Goal: Transaction & Acquisition: Purchase product/service

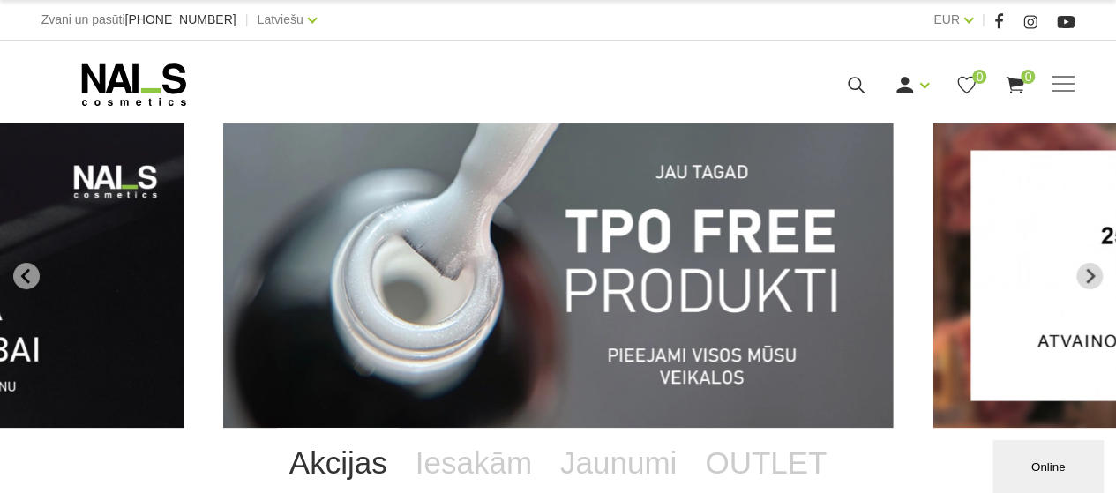
click at [405, 299] on img "1 of 13" at bounding box center [557, 275] width 669 height 304
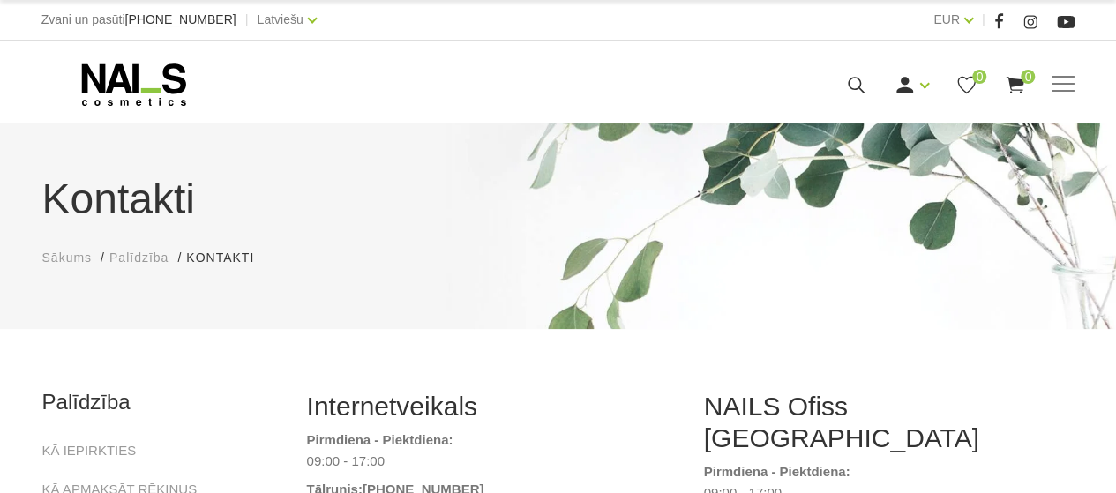
click at [56, 258] on span "Sākums" at bounding box center [67, 258] width 50 height 14
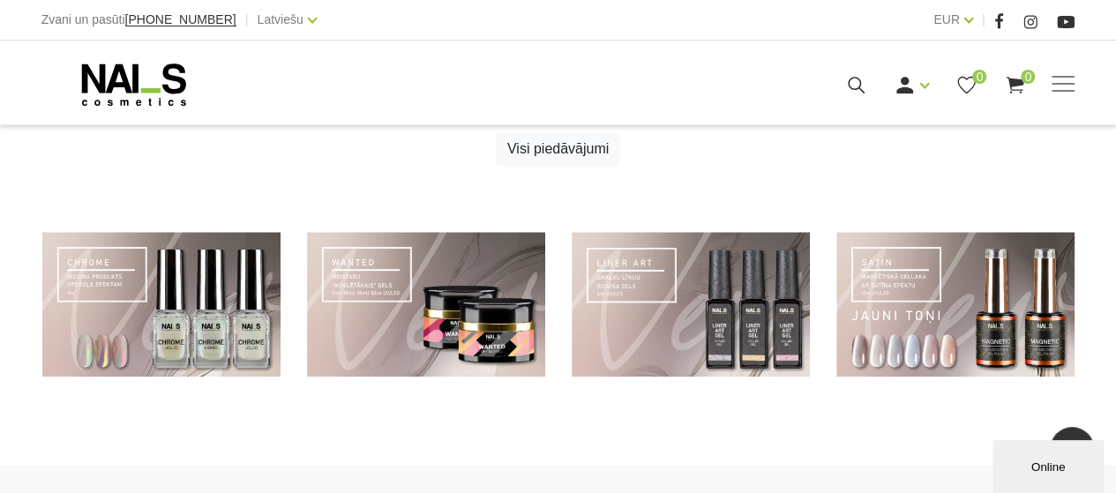
scroll to position [807, 0]
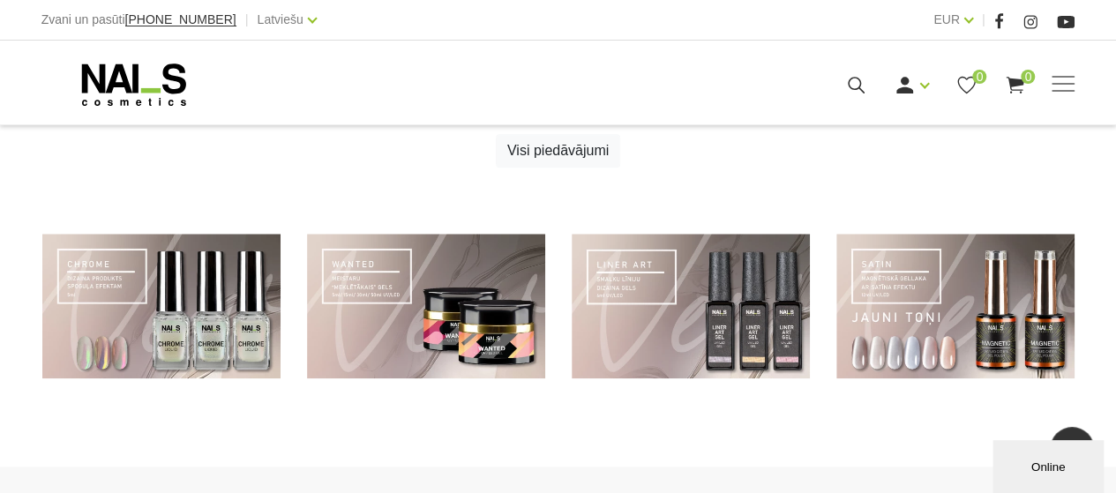
click at [9, 250] on div at bounding box center [558, 320] width 1116 height 172
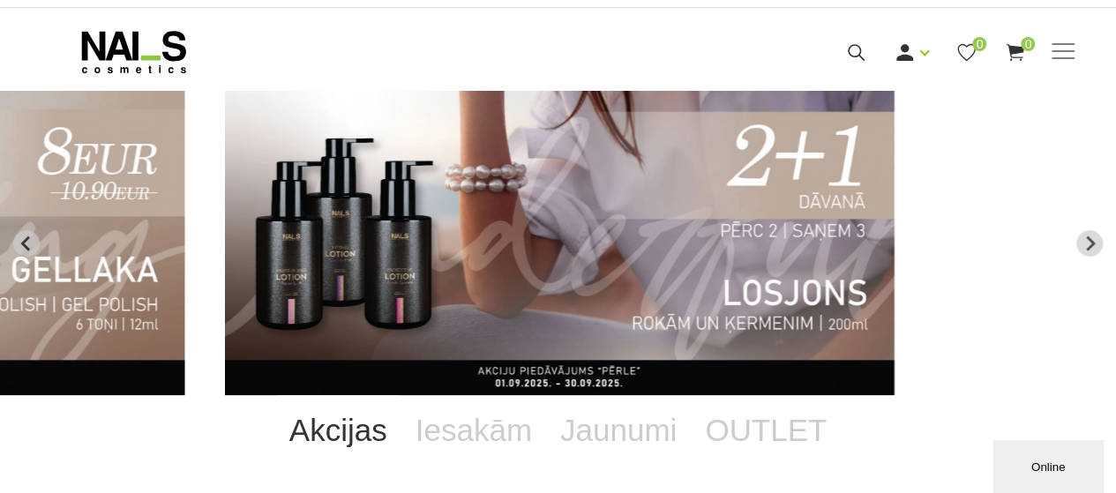
scroll to position [31, 0]
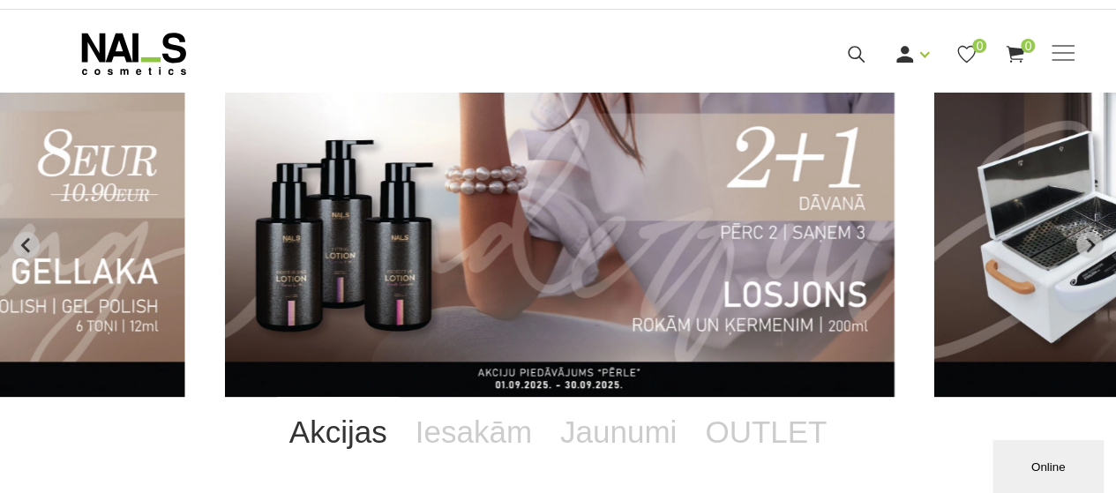
click at [1061, 54] on span at bounding box center [1062, 53] width 23 height 2
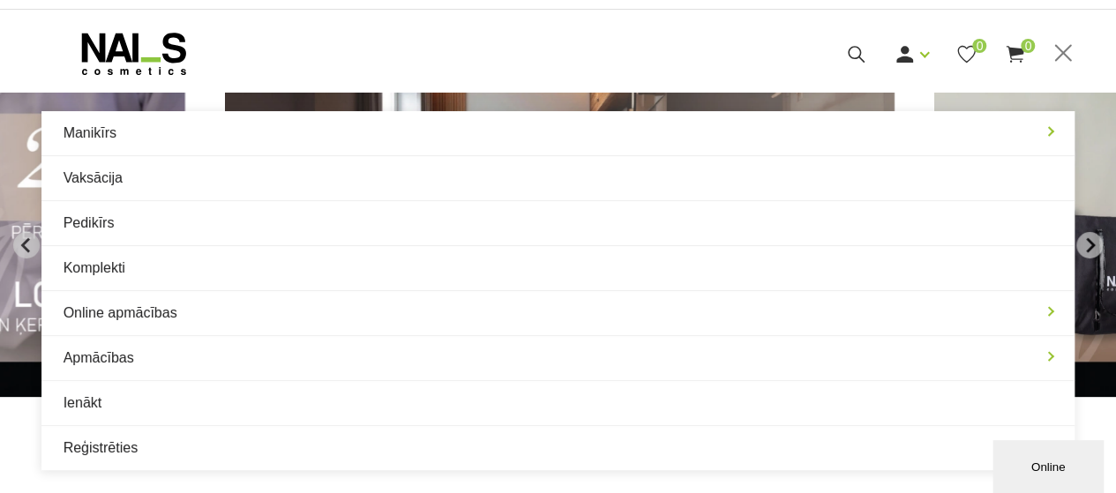
click at [116, 133] on link "Manikīrs" at bounding box center [558, 133] width 1034 height 44
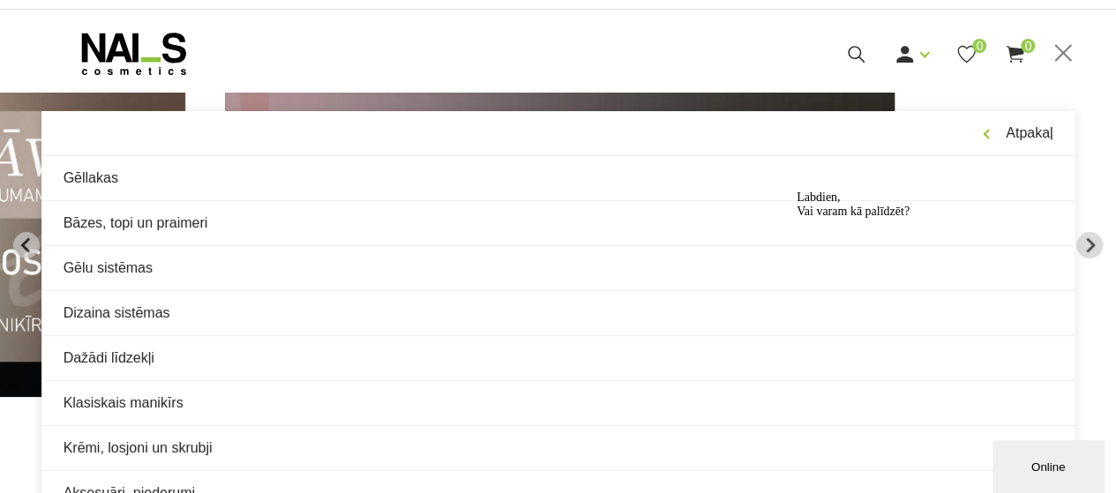
click at [123, 279] on link "Gēlu sistēmas" at bounding box center [558, 268] width 1034 height 44
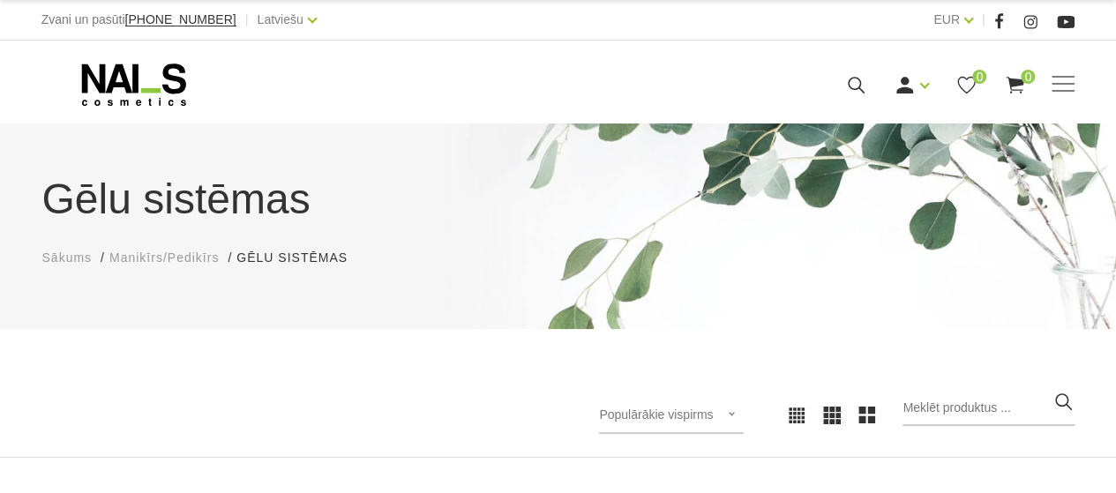
click at [49, 385] on div "Populārākie vispirms Jaunumi Lētākais vispirms Dārgākais vispirms Populārākie v…" at bounding box center [558, 415] width 1116 height 85
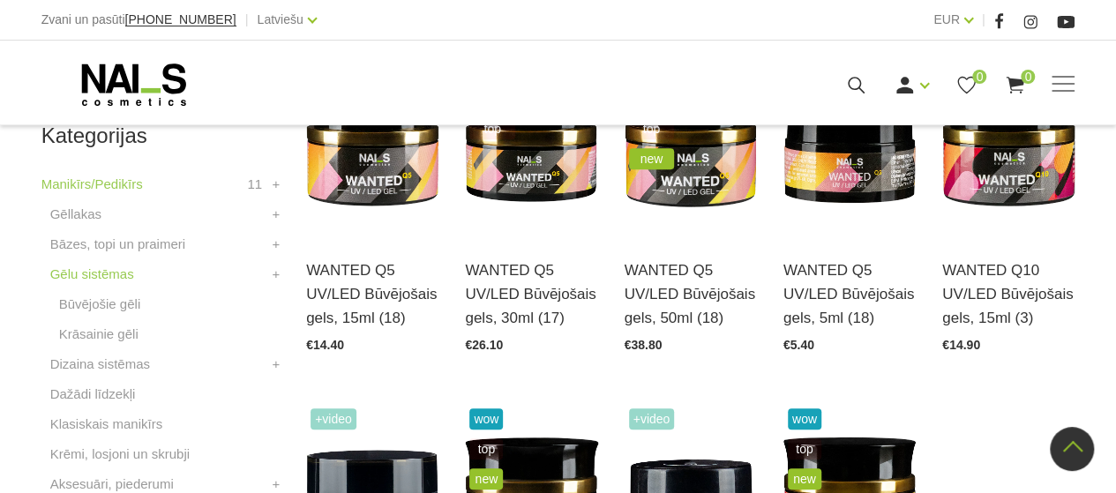
scroll to position [494, 0]
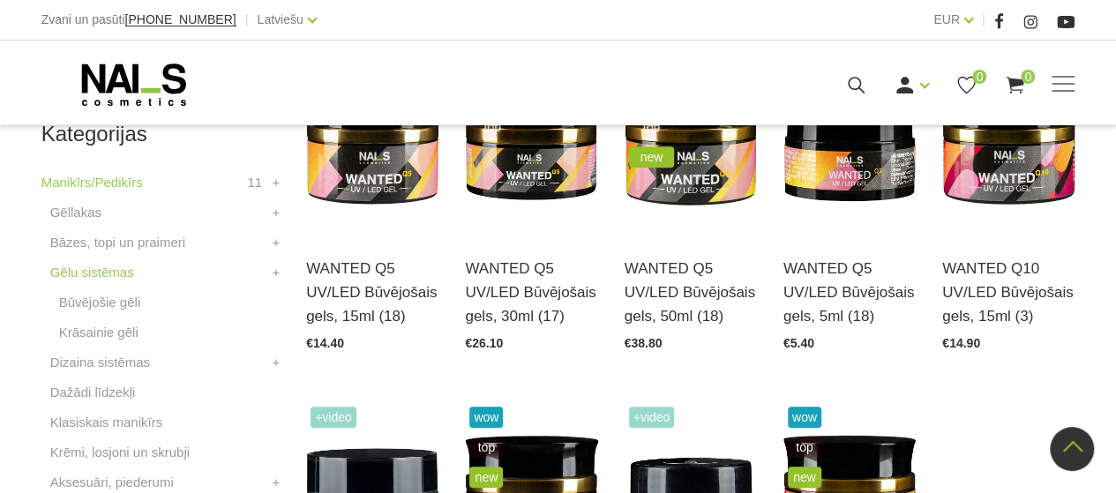
click at [136, 243] on link "Bāzes, topi un praimeri" at bounding box center [117, 242] width 135 height 21
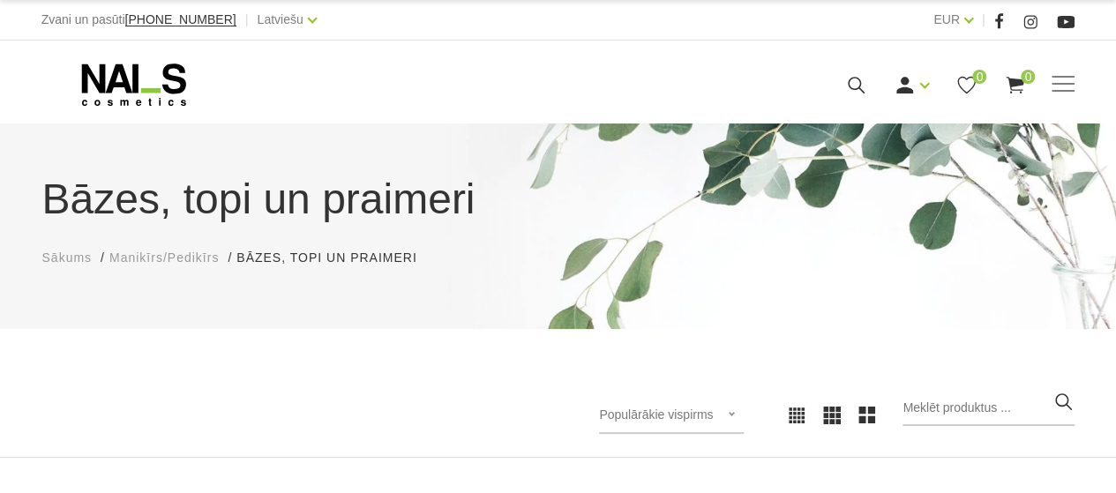
click at [89, 418] on div "Populārākie vispirms Jaunumi Lētākais vispirms Dārgākais vispirms Populārākie v…" at bounding box center [558, 415] width 1060 height 49
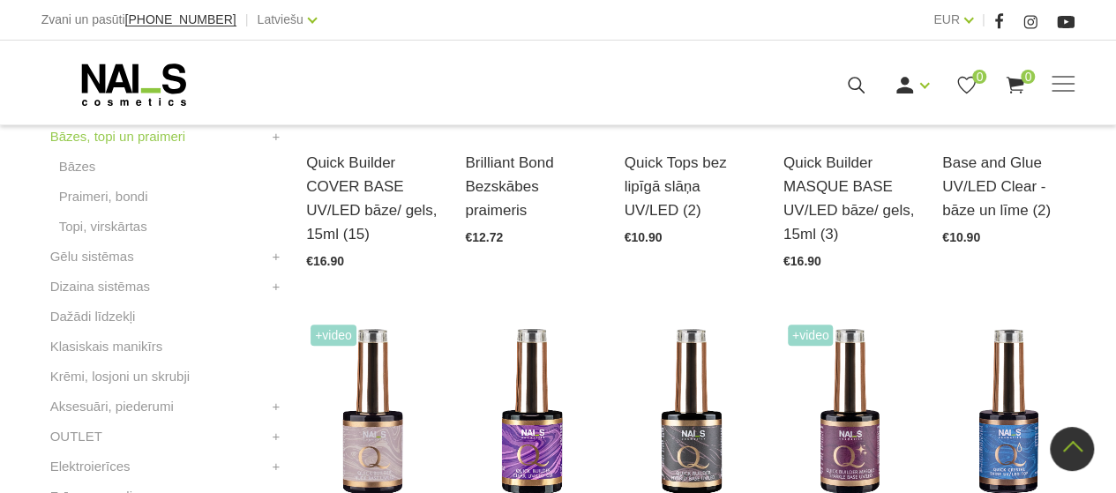
scroll to position [565, 0]
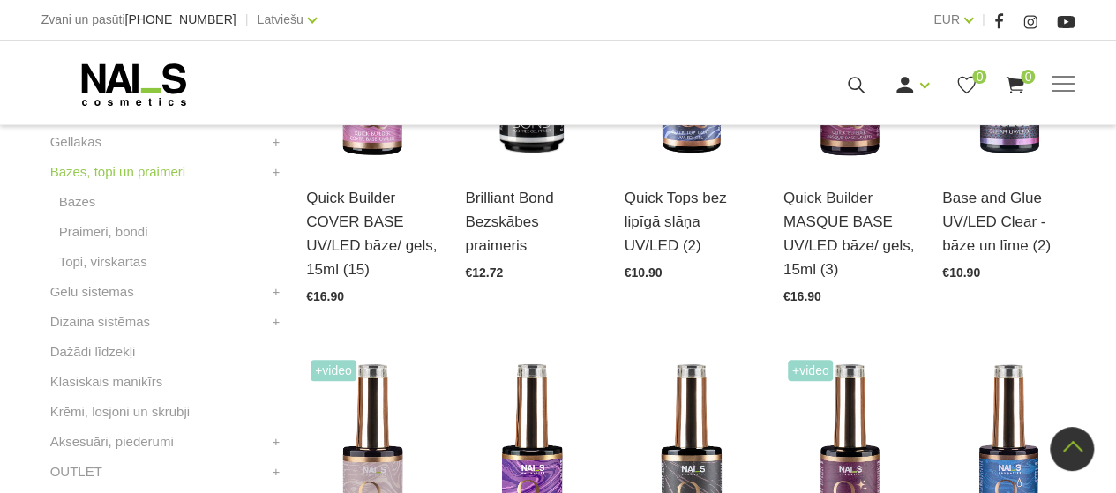
click at [85, 290] on link "Gēlu sistēmas" at bounding box center [92, 291] width 84 height 21
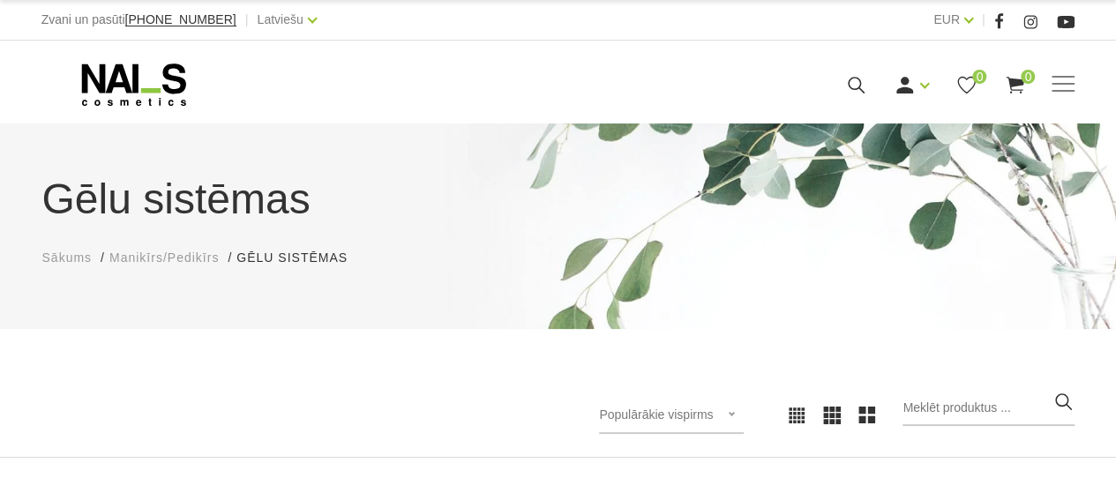
click at [79, 388] on div "Populārākie vispirms Jaunumi Lētākais vispirms Dārgākais vispirms Populārākie v…" at bounding box center [558, 415] width 1116 height 85
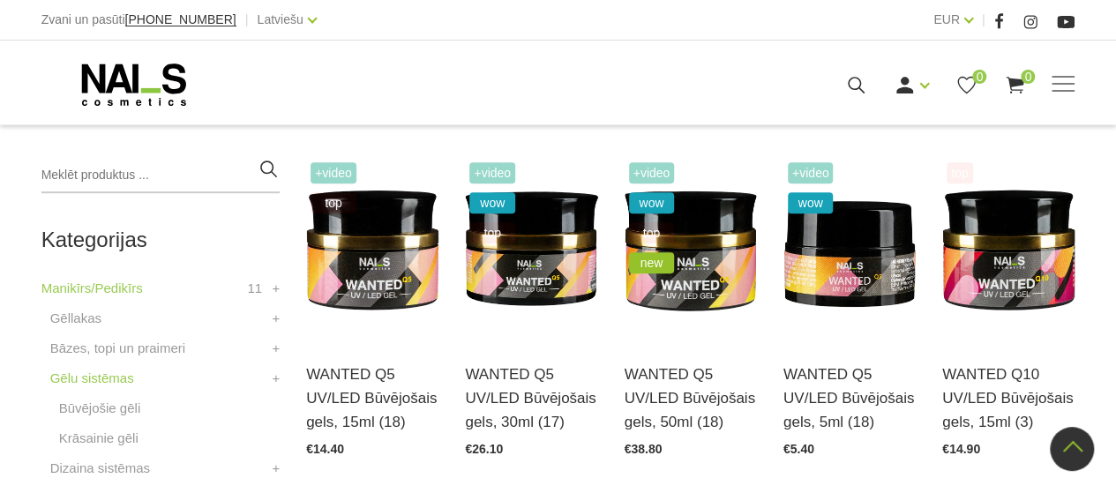
scroll to position [423, 0]
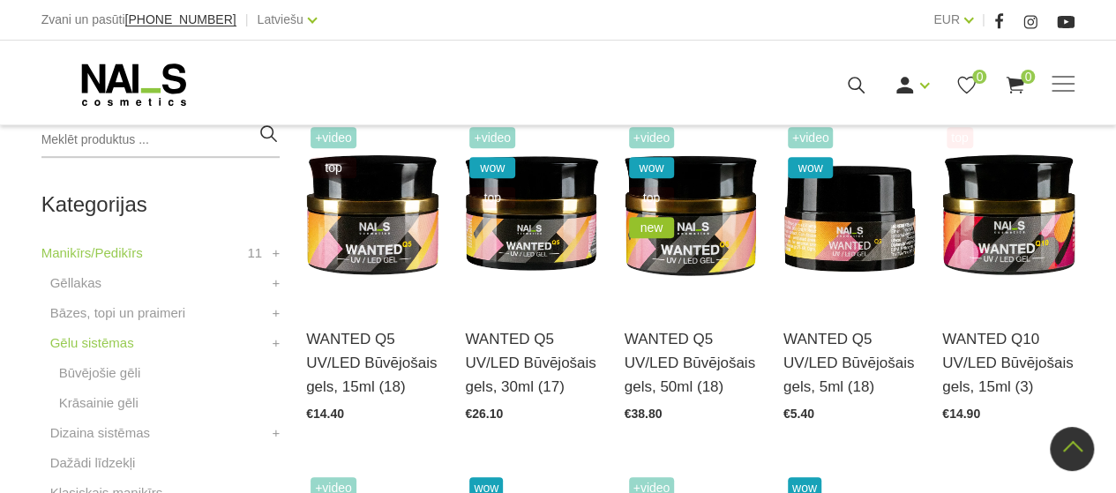
click at [83, 405] on link "Krāsainie gēli" at bounding box center [98, 403] width 79 height 21
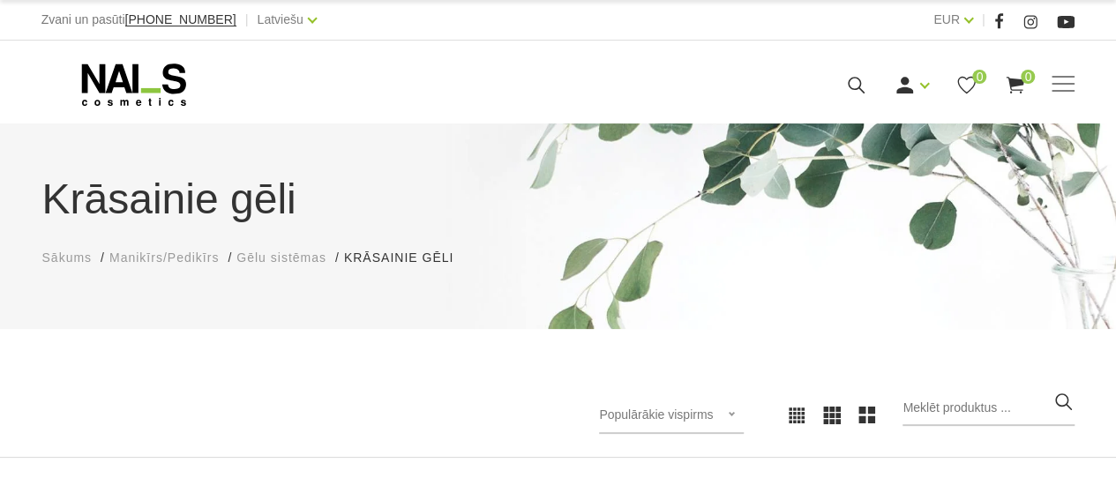
click at [78, 381] on div "Populārākie vispirms Jaunumi Lētākais vispirms Dārgākais vispirms Populārākie v…" at bounding box center [558, 415] width 1116 height 85
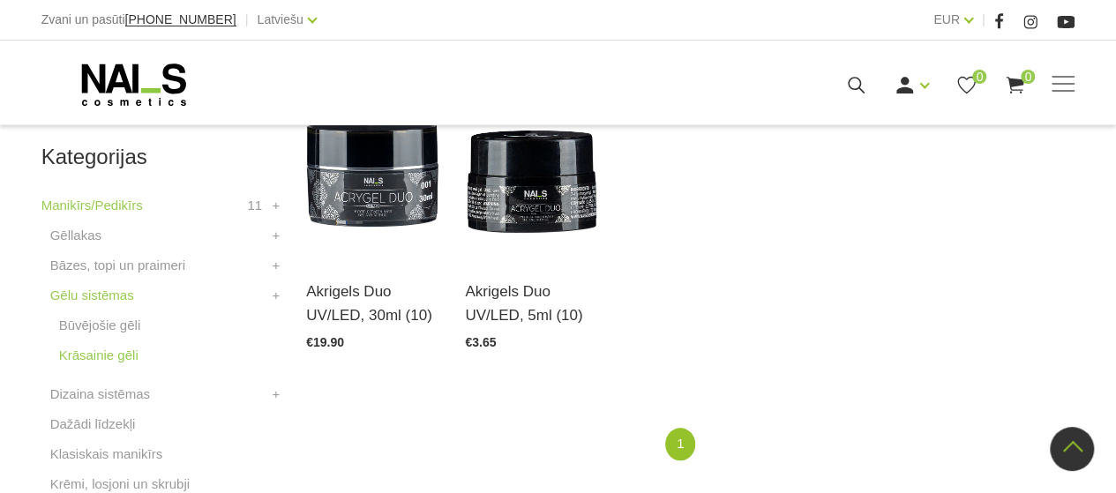
scroll to position [459, 0]
